Goal: Check status: Check status

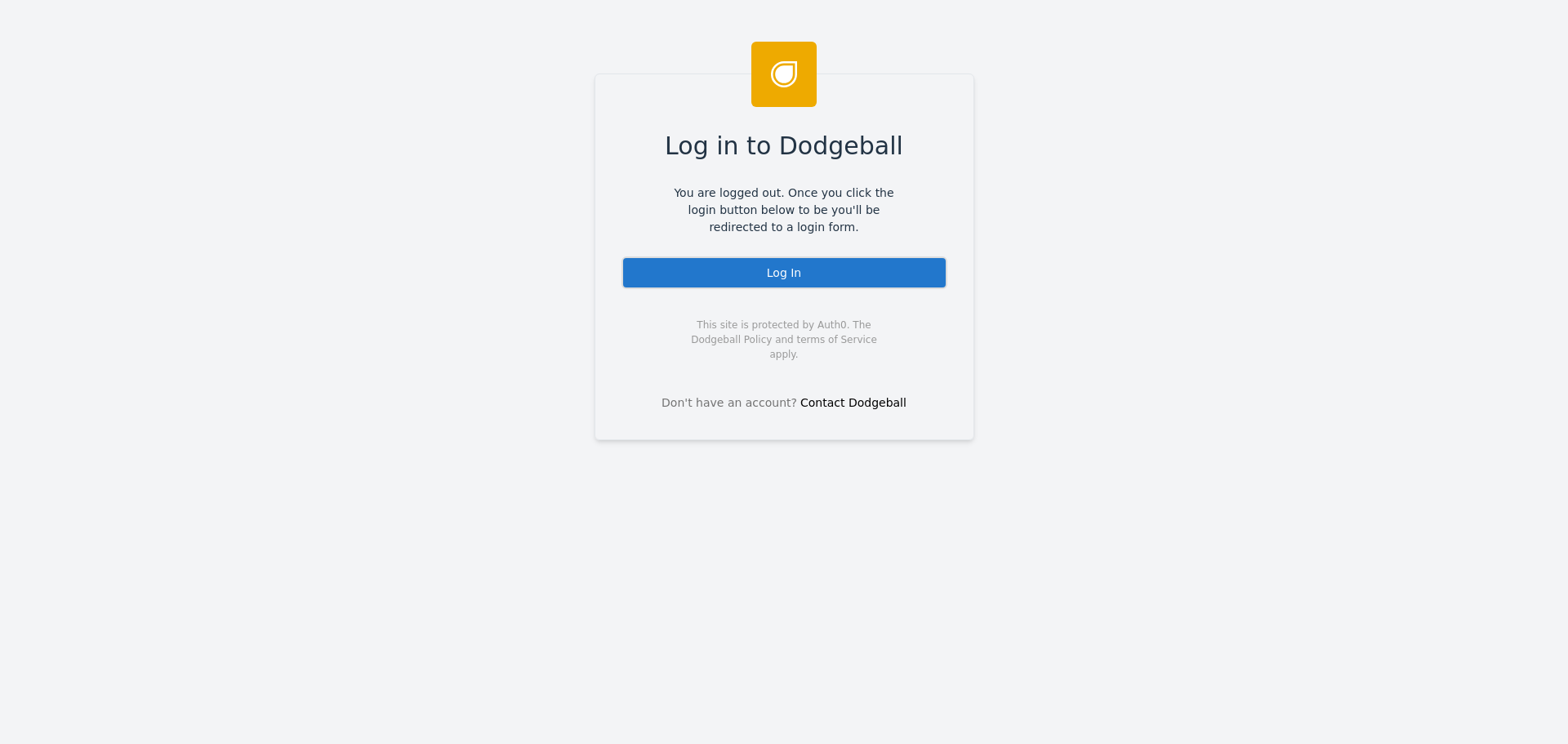
click at [787, 285] on div "Log In" at bounding box center [784, 273] width 326 height 33
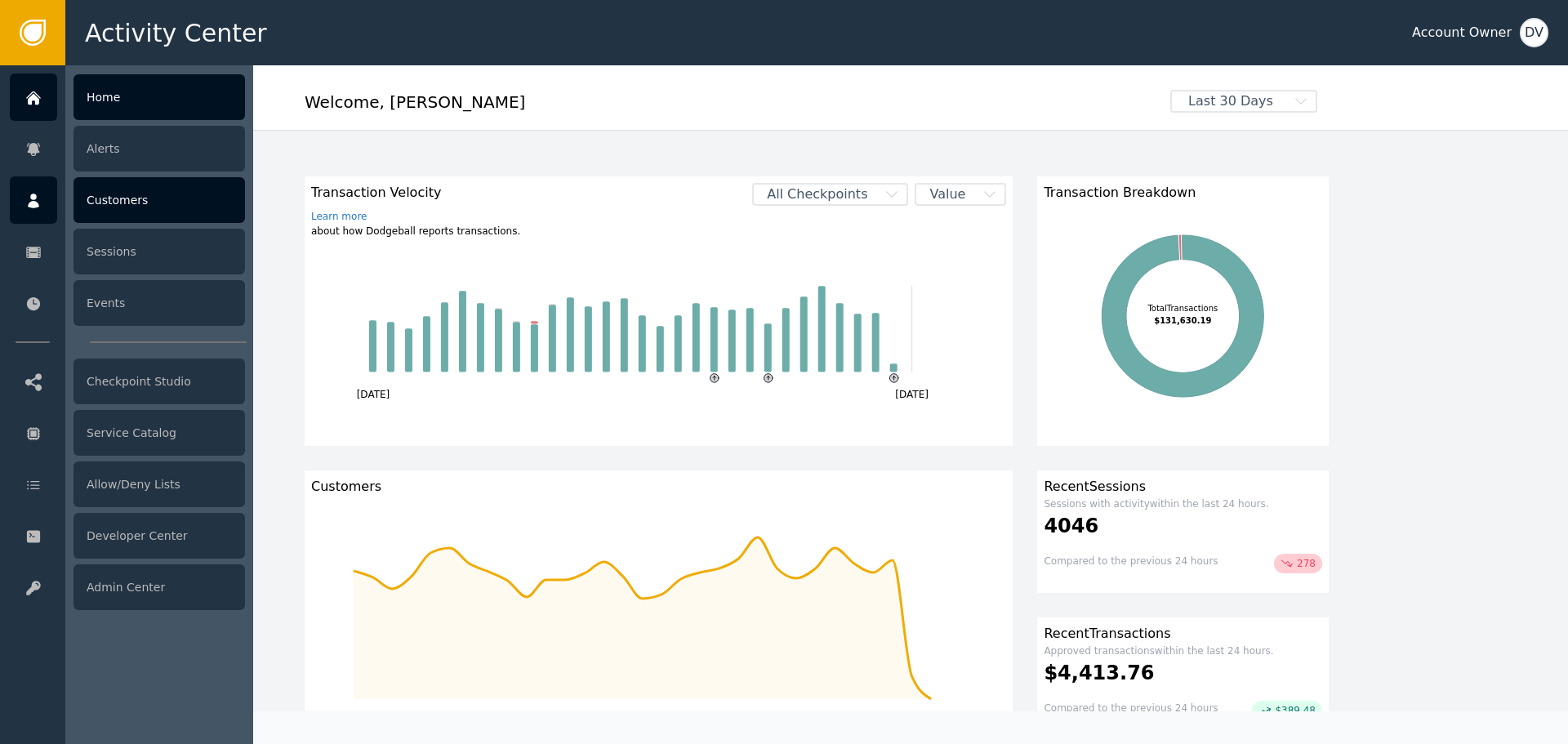
click at [25, 200] on icon at bounding box center [33, 201] width 16 height 18
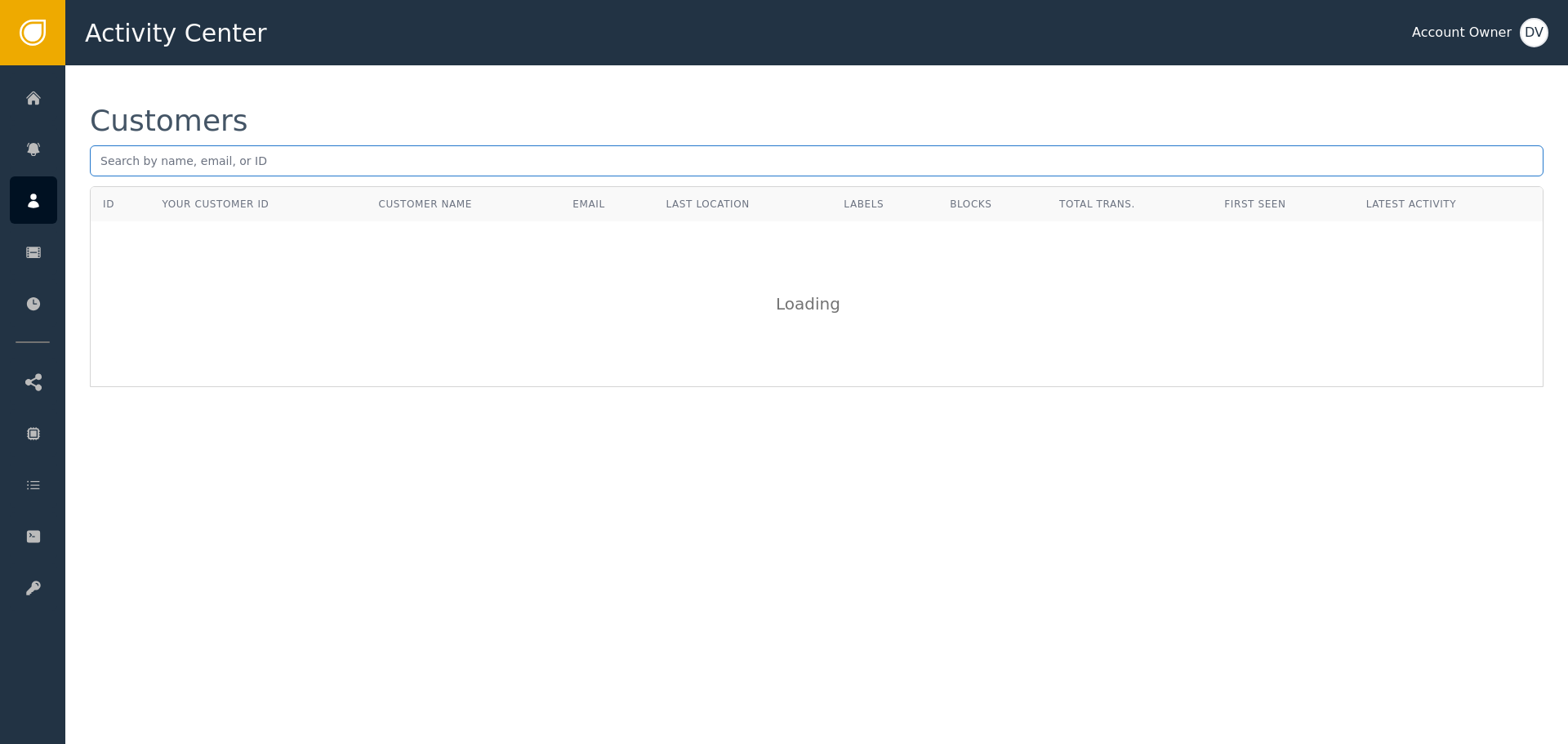
click at [246, 162] on input "text" at bounding box center [816, 160] width 1454 height 31
paste input "[EMAIL_ADDRESS][DOMAIN_NAME]"
type input "[EMAIL_ADDRESS][DOMAIN_NAME]"
click at [339, 109] on div "Customers" at bounding box center [816, 120] width 1454 height 29
click at [255, 169] on input "[EMAIL_ADDRESS][DOMAIN_NAME]" at bounding box center [816, 160] width 1454 height 31
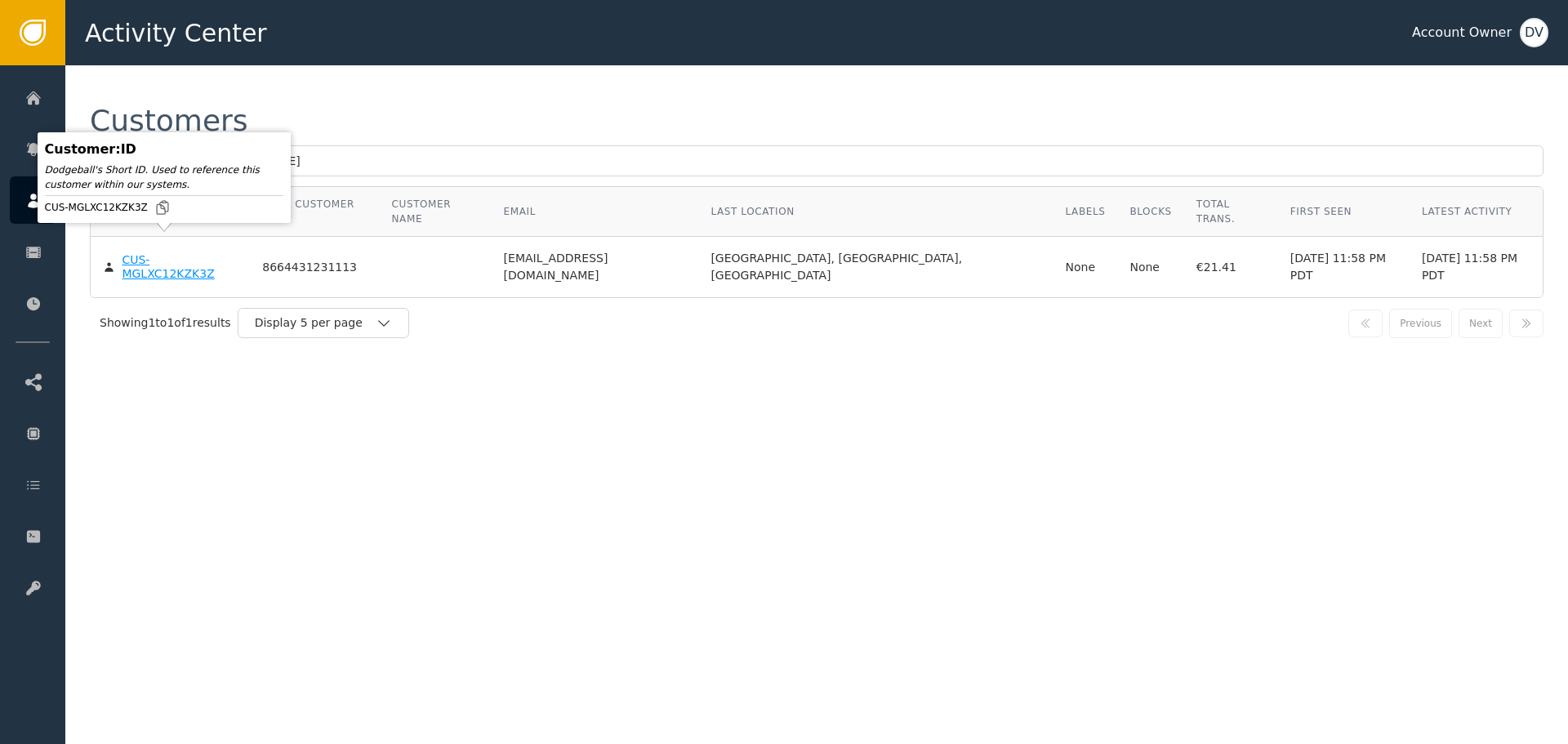
click at [178, 66] on body "Activity Center Account Owner DV Home Alerts Customers Sessions Events Checkpoi…" at bounding box center [784, 33] width 1568 height 66
click at [176, 253] on div "CUS-MGLXC12KZK3Z" at bounding box center [180, 267] width 116 height 28
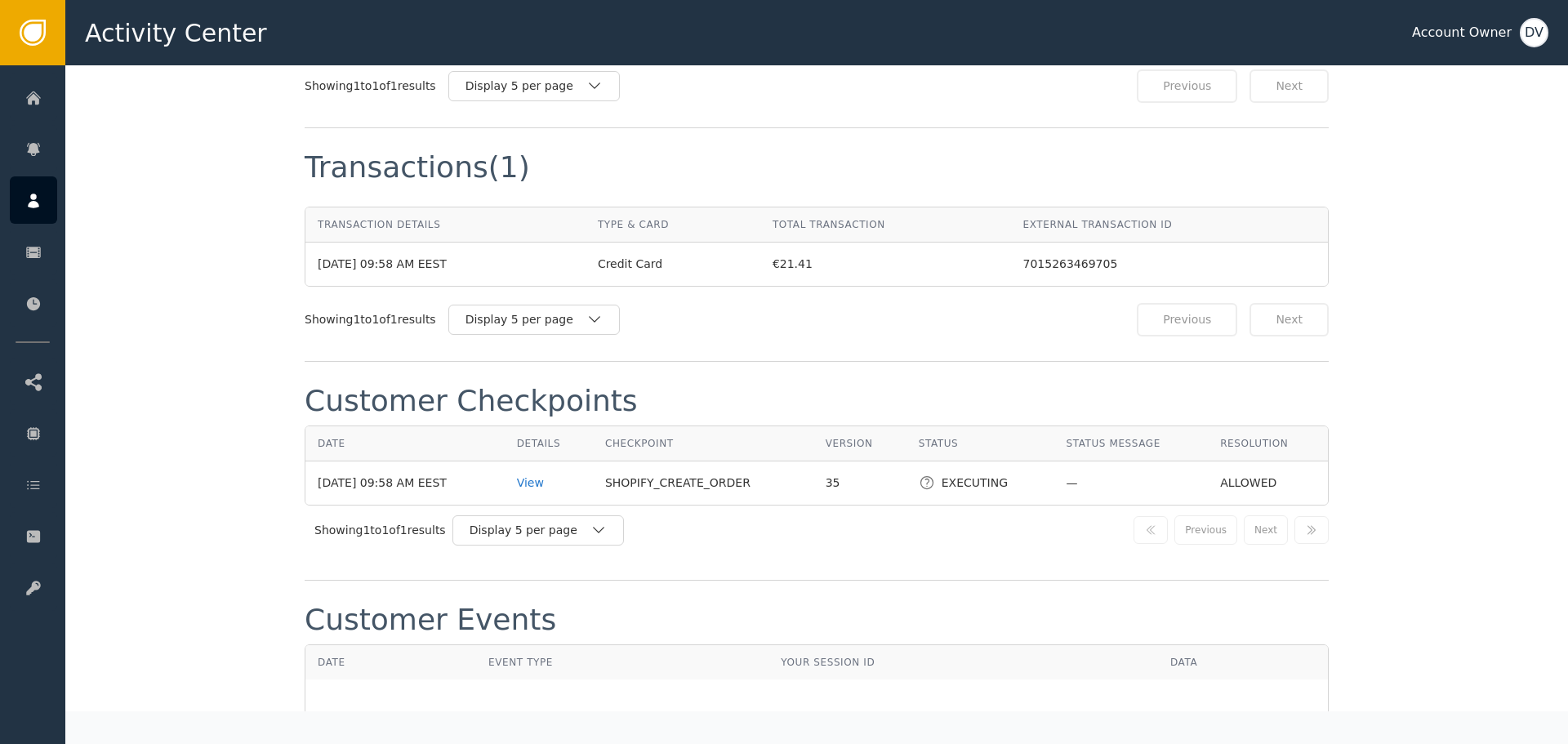
scroll to position [1632, 0]
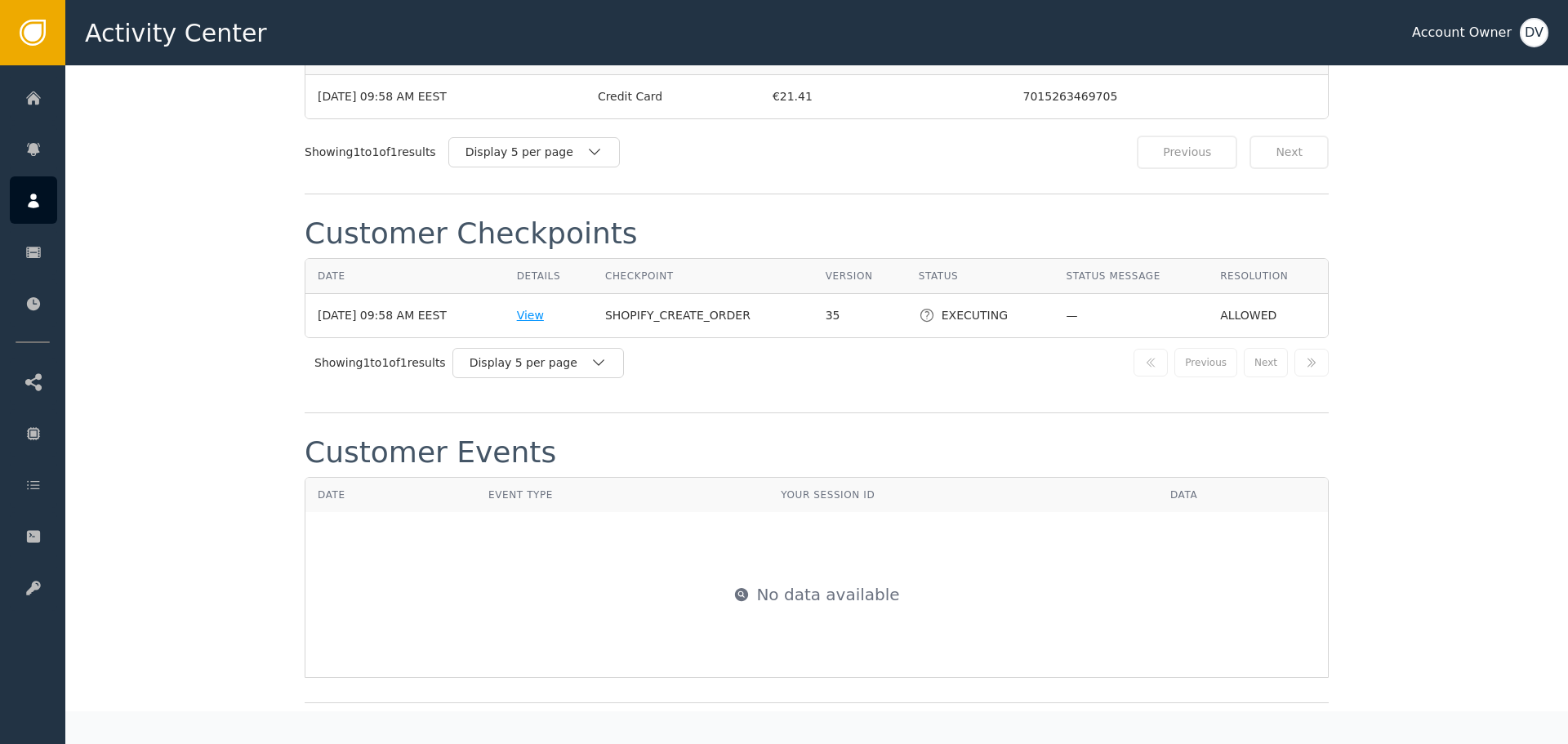
click at [558, 307] on div "View" at bounding box center [548, 316] width 64 height 17
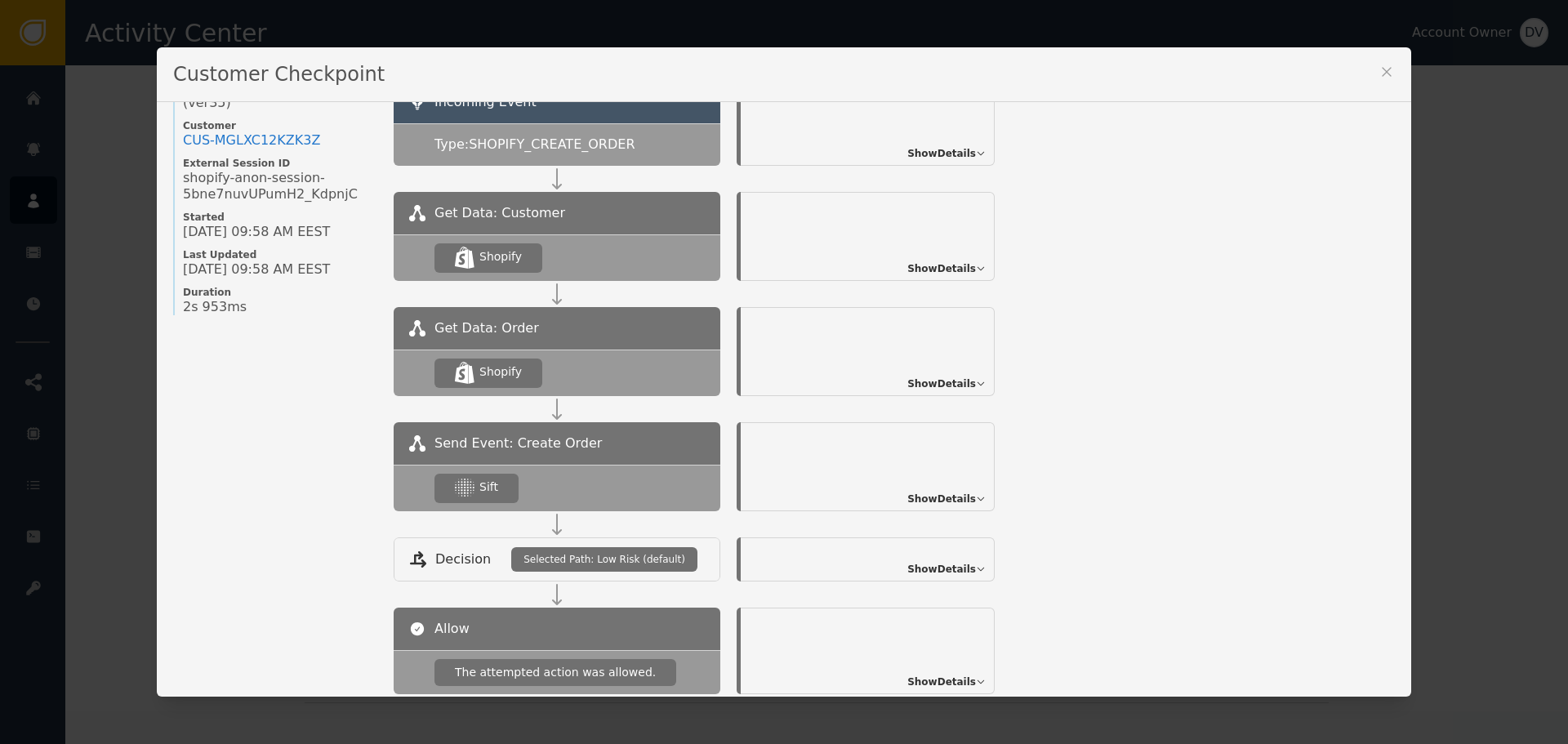
scroll to position [177, 0]
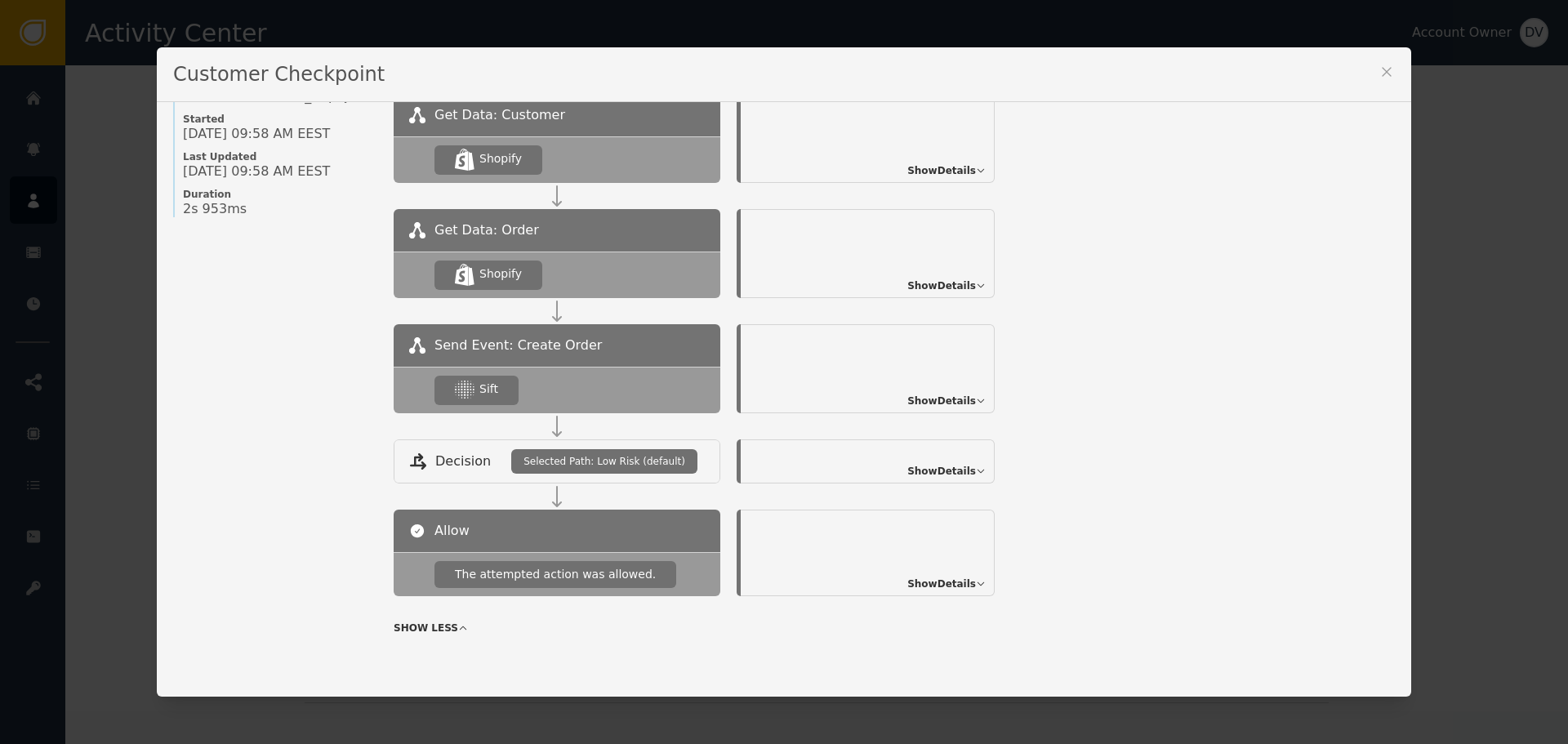
click at [940, 408] on span "Show Details" at bounding box center [941, 401] width 68 height 15
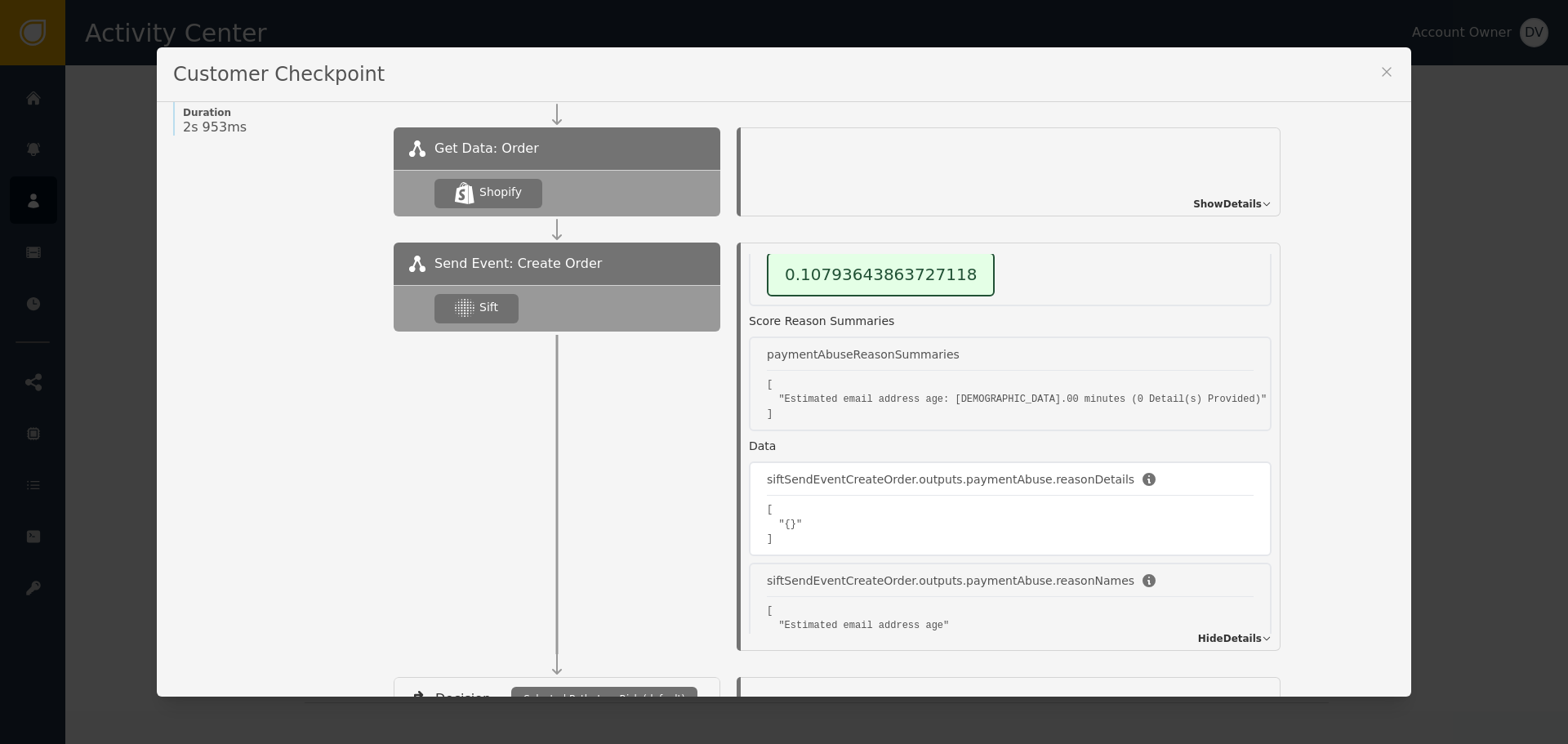
scroll to position [163, 0]
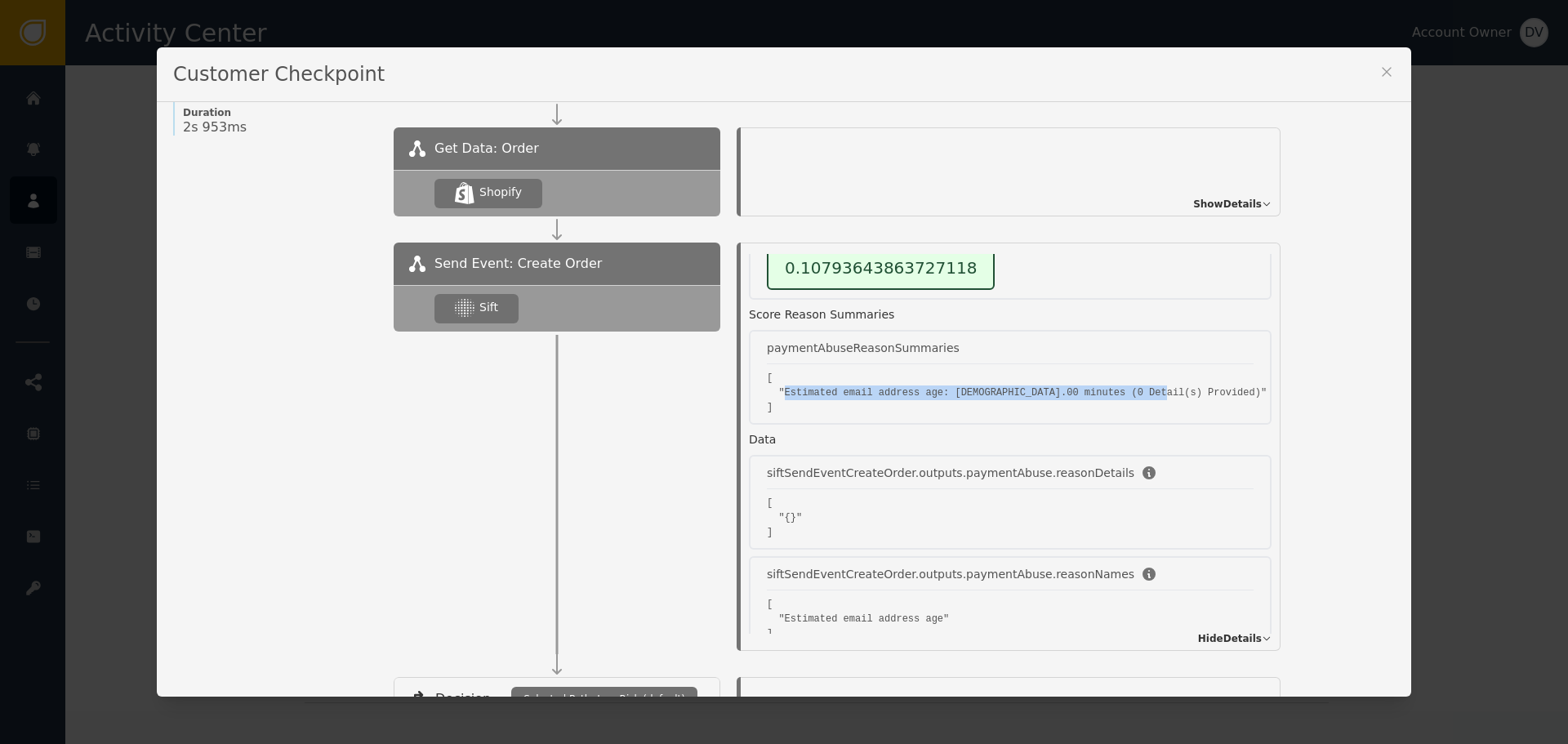
drag, startPoint x: 776, startPoint y: 393, endPoint x: 1164, endPoint y: 394, distance: 388.0
click at [1164, 394] on div "Execution Status: SUCCESS Links View on Sift Dashboard Scores paymentAbuseScore…" at bounding box center [1014, 443] width 530 height 379
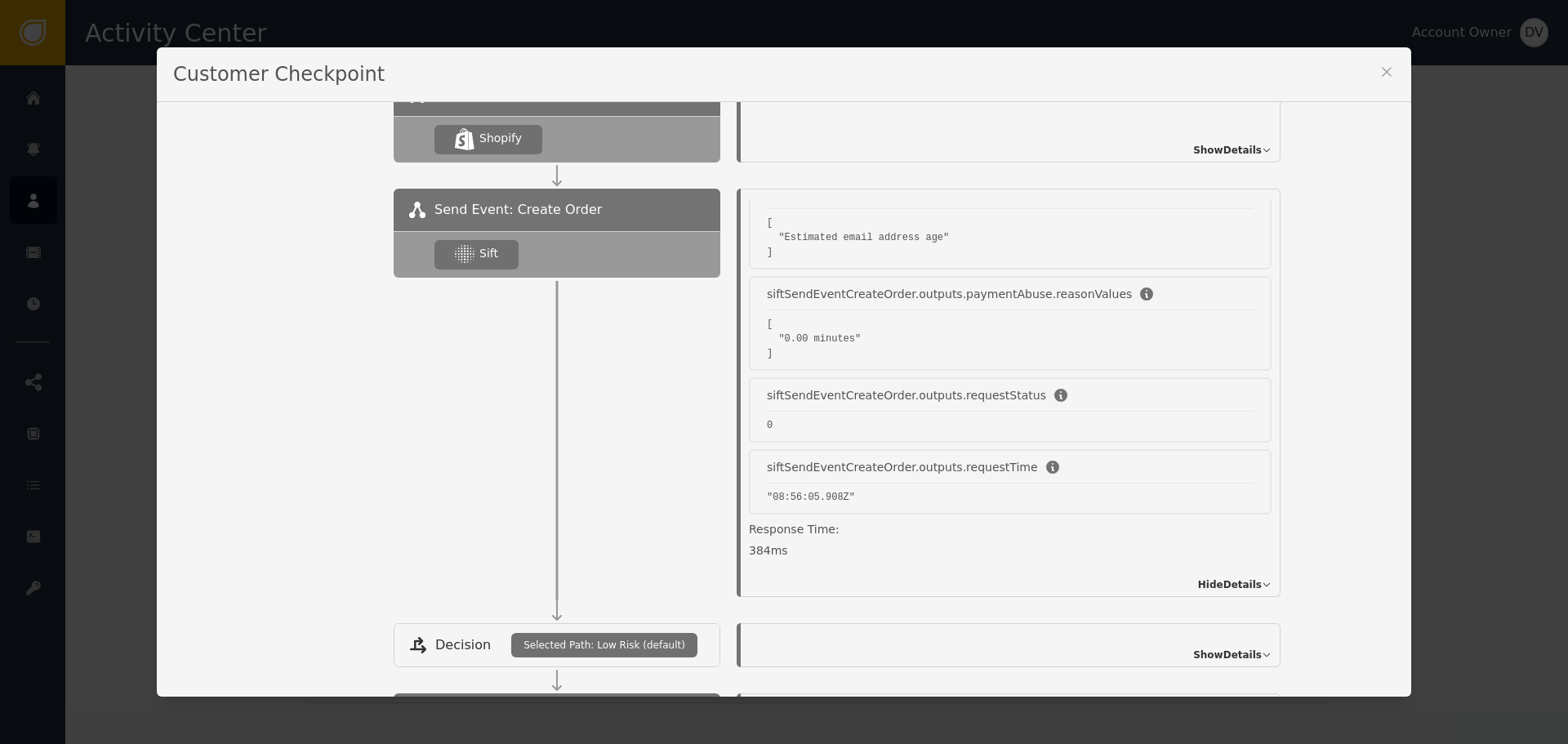
scroll to position [340, 0]
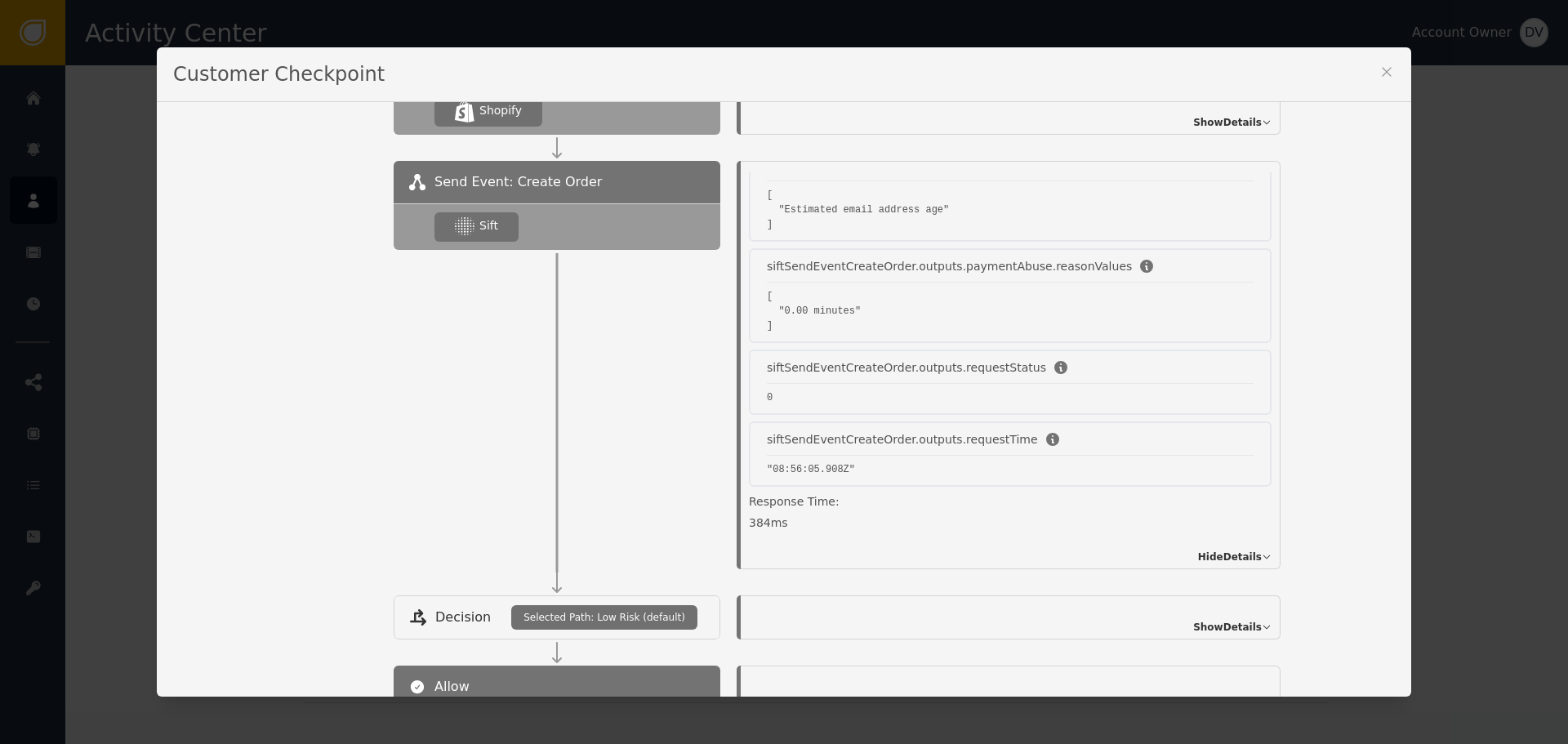
click at [1505, 303] on div "Customer Checkpoint Name of Checkpoint SHOPIFY_CREATE_ORDER Version (ver 35 ) C…" at bounding box center [784, 372] width 1568 height 744
click at [1385, 78] on icon at bounding box center [1386, 71] width 16 height 16
